Goal: Information Seeking & Learning: Learn about a topic

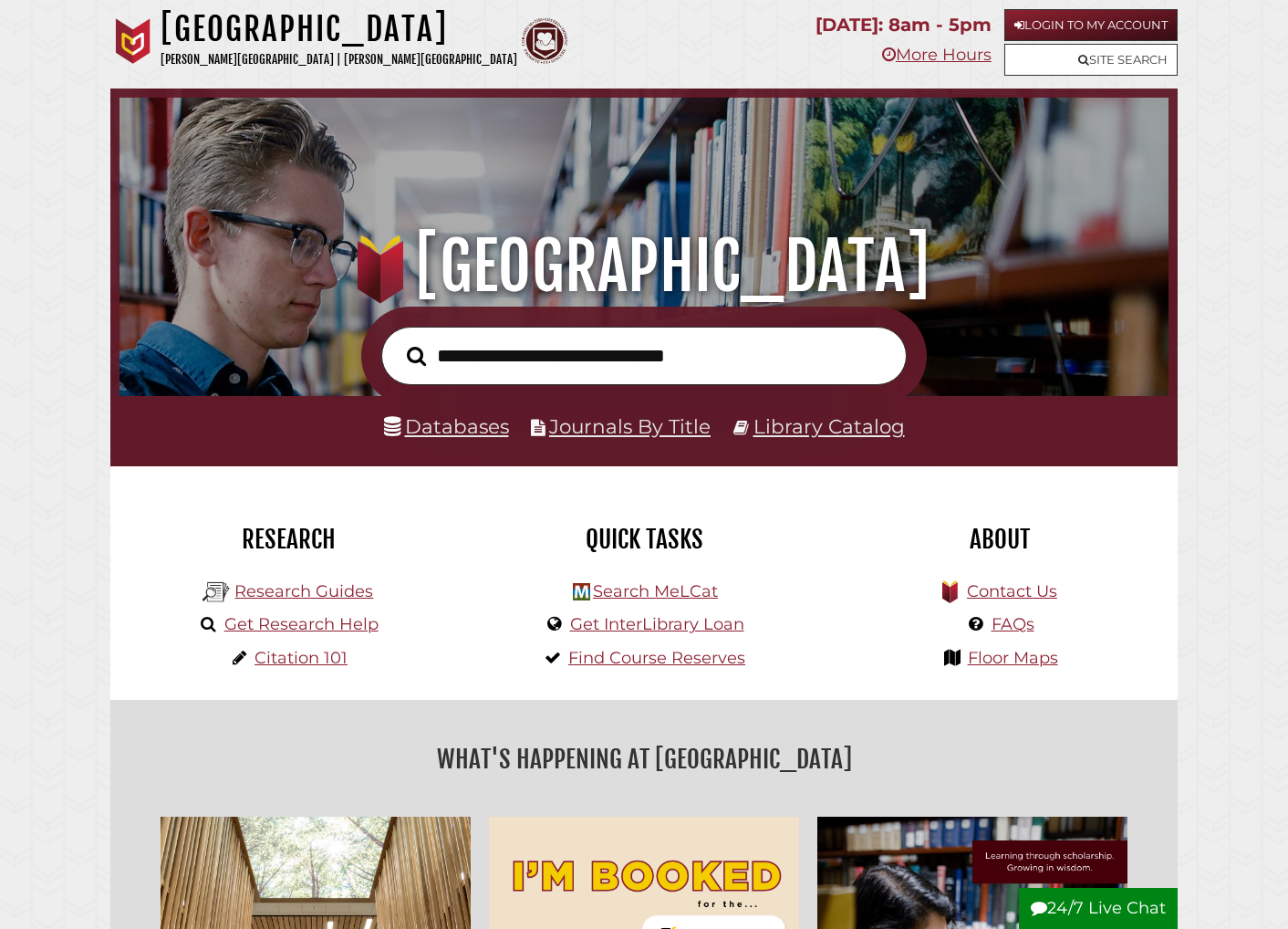
scroll to position [347, 1040]
click at [475, 430] on link "Databases" at bounding box center [446, 426] width 125 height 24
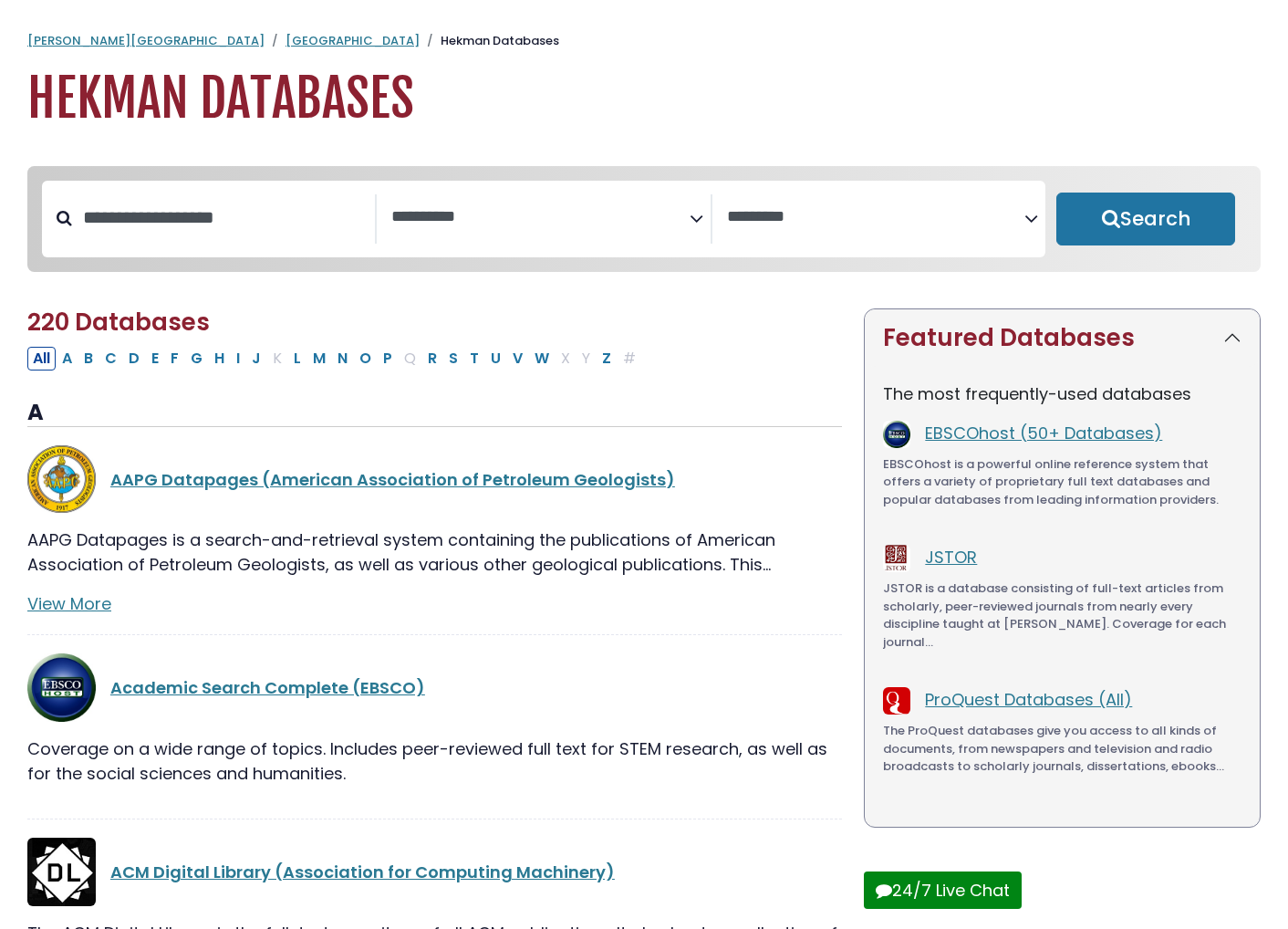
select select "Database Subject Filter"
select select "Database Vendors Filter"
click at [258, 365] on button "J" at bounding box center [256, 359] width 20 height 24
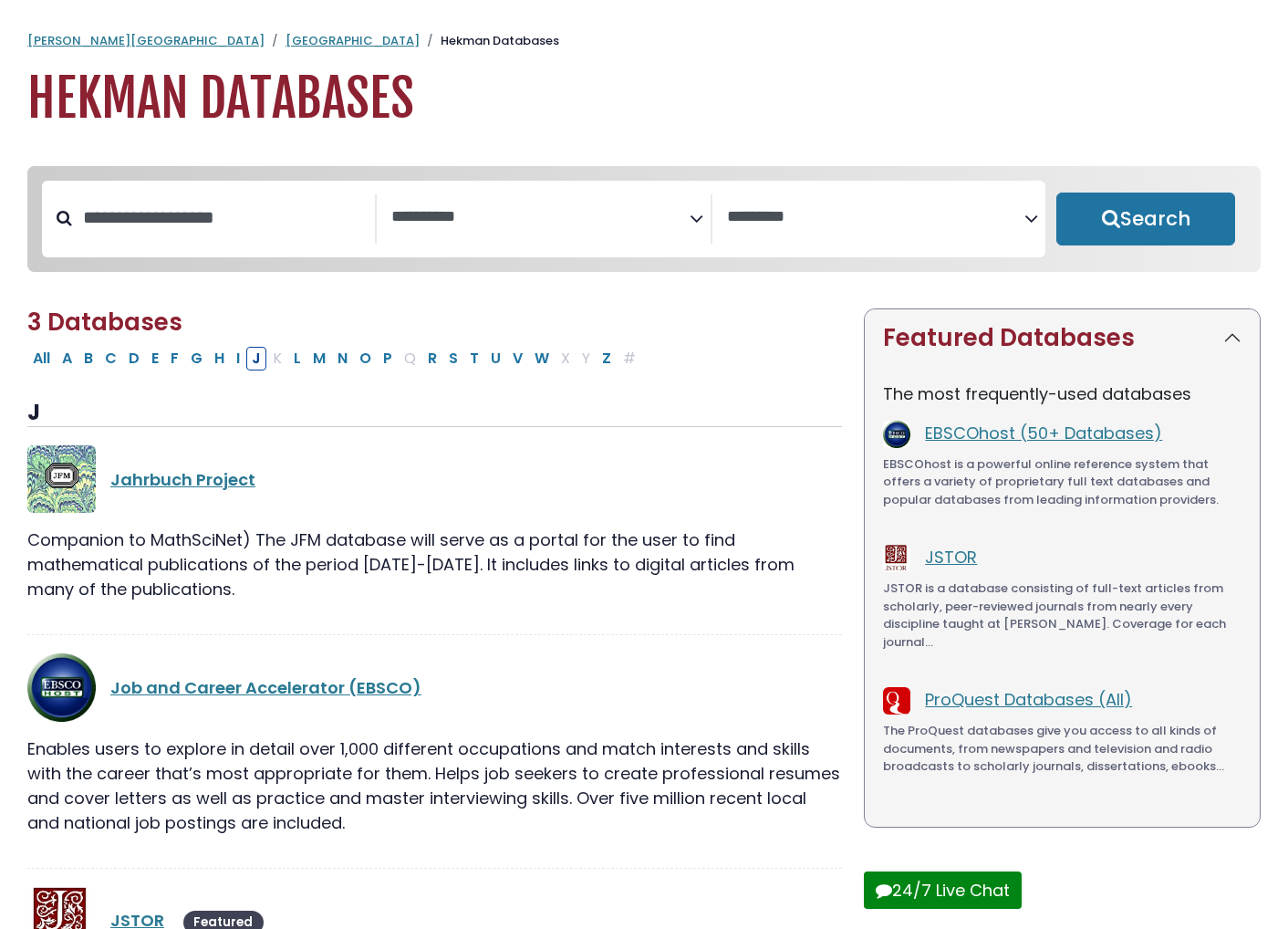
select select "Database Subject Filter"
select select "Database Vendors Filter"
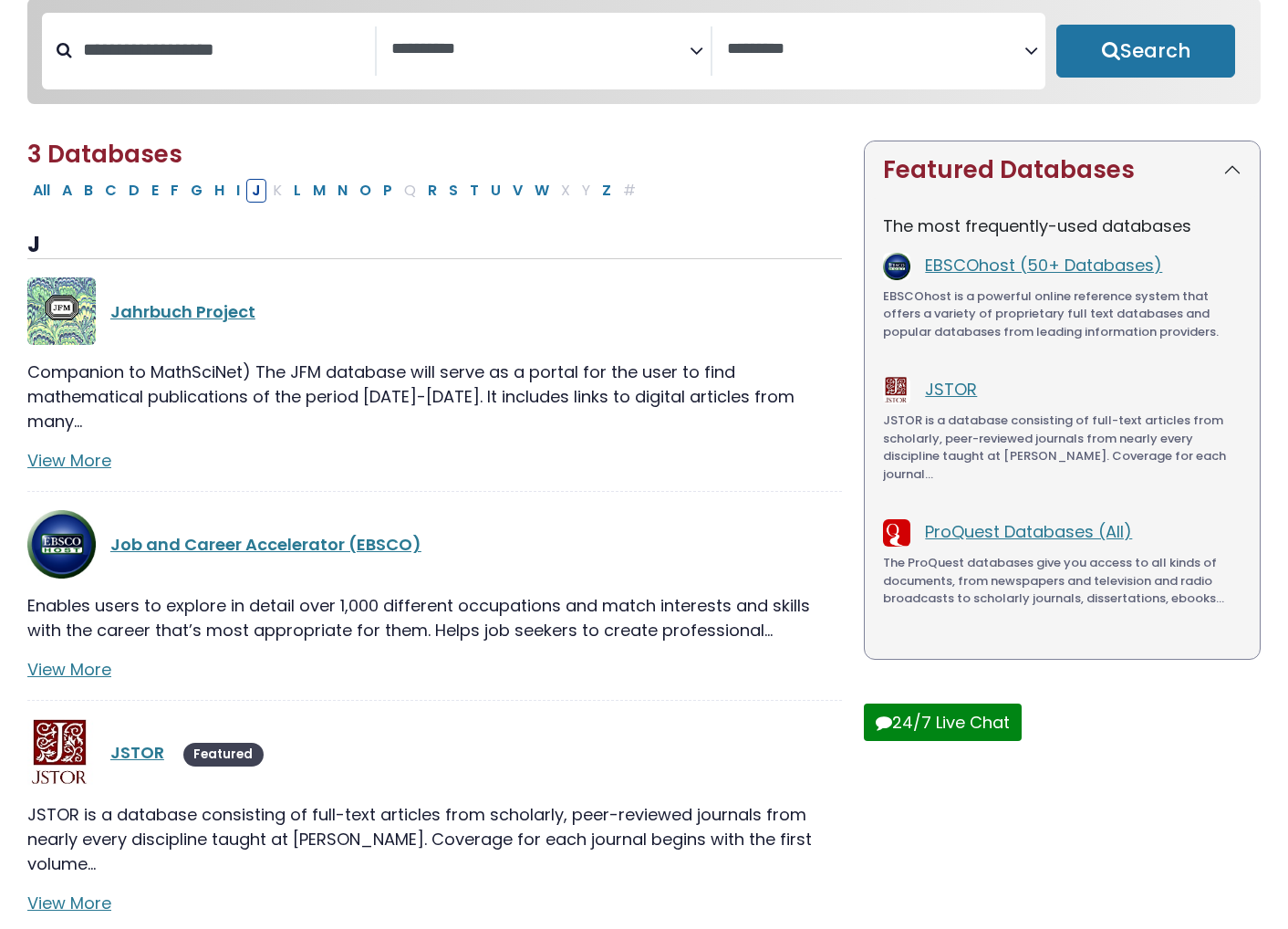
scroll to position [213, 0]
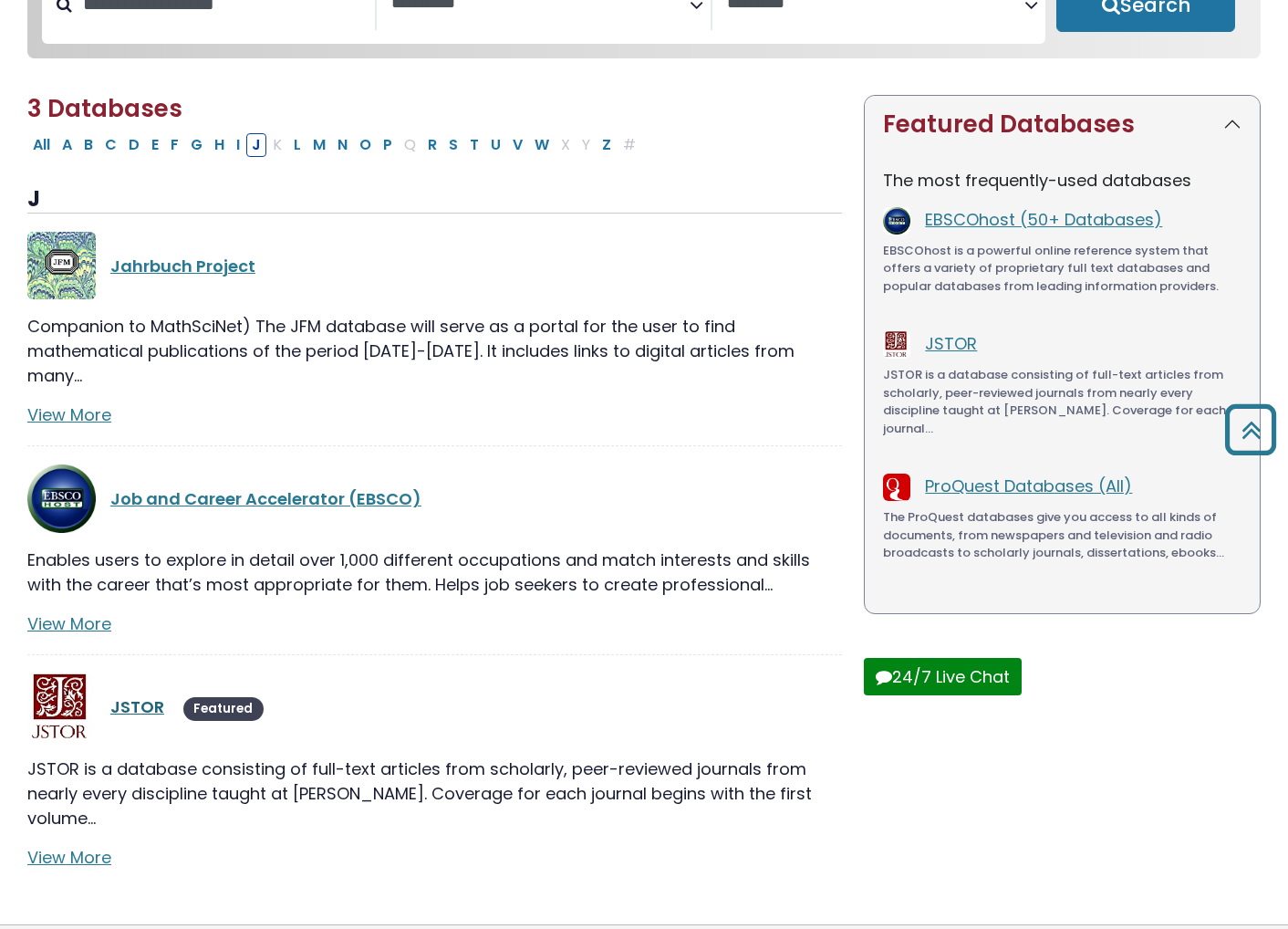
click at [146, 695] on link "JSTOR" at bounding box center [137, 706] width 54 height 23
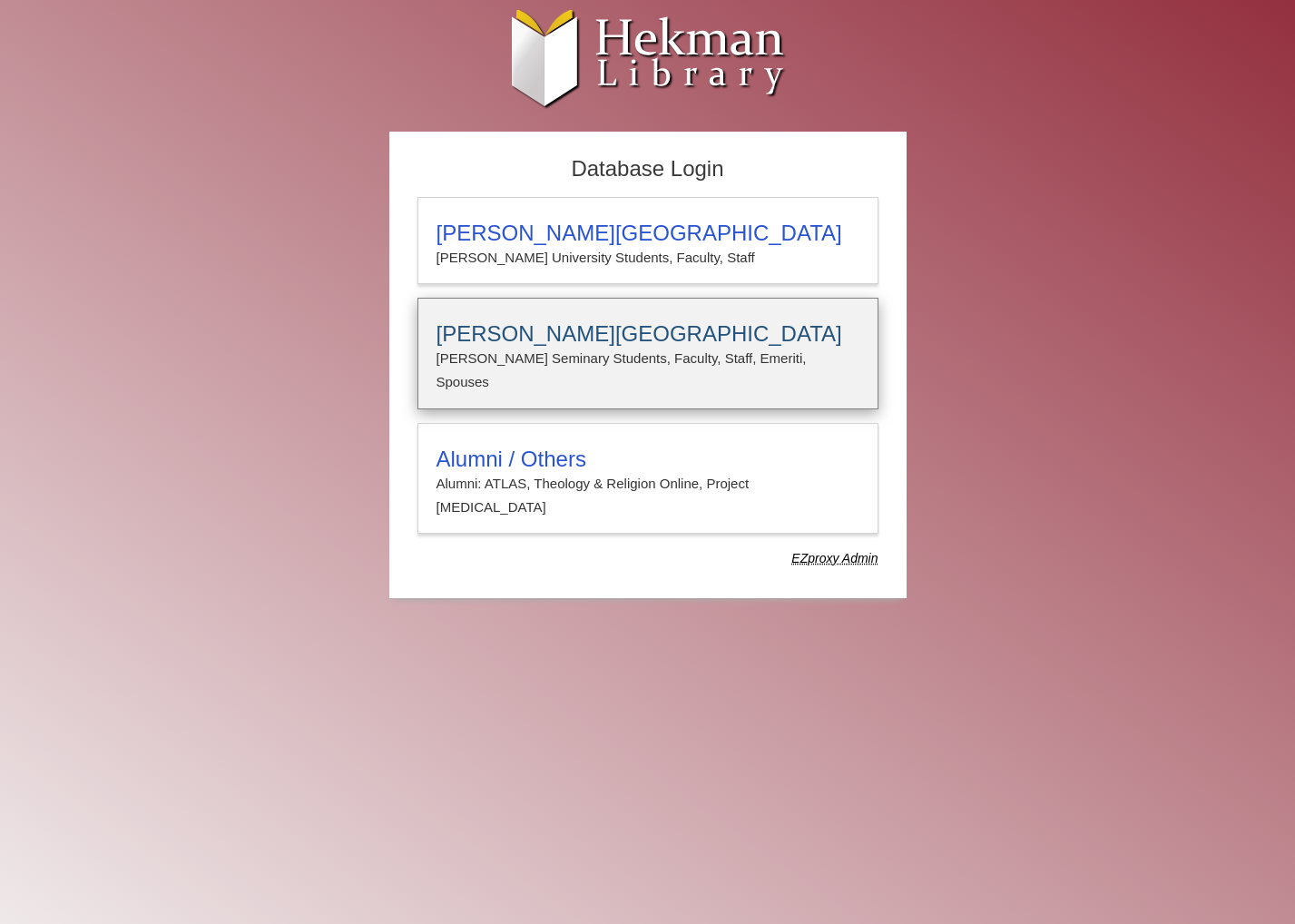
click at [502, 334] on h3 "Calvin Theological Seminary" at bounding box center [648, 334] width 423 height 26
